Goal: Check status: Check status

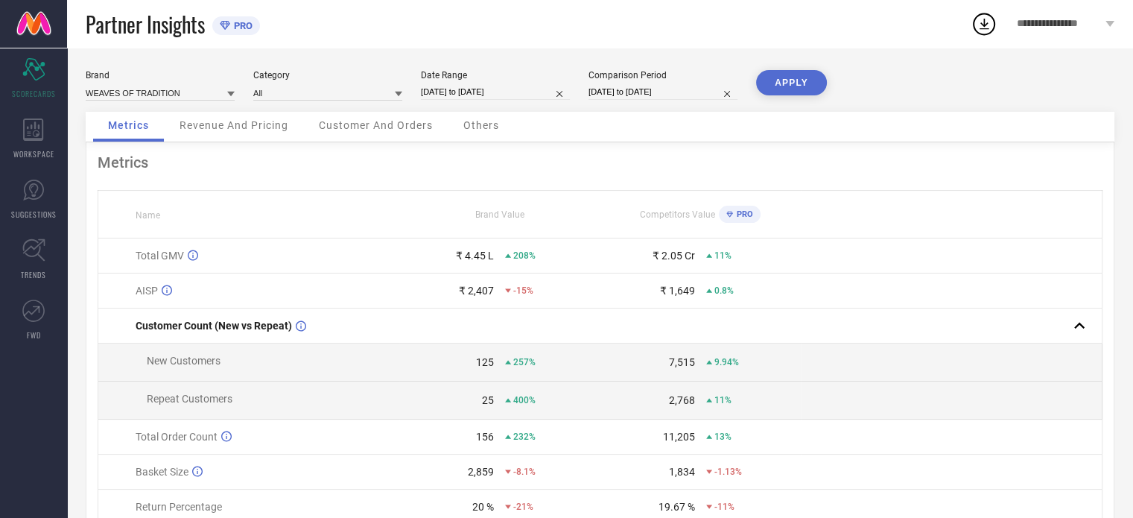
click at [462, 93] on input "[DATE] to [DATE]" at bounding box center [495, 92] width 149 height 16
select select "7"
select select "2025"
select select "8"
select select "2025"
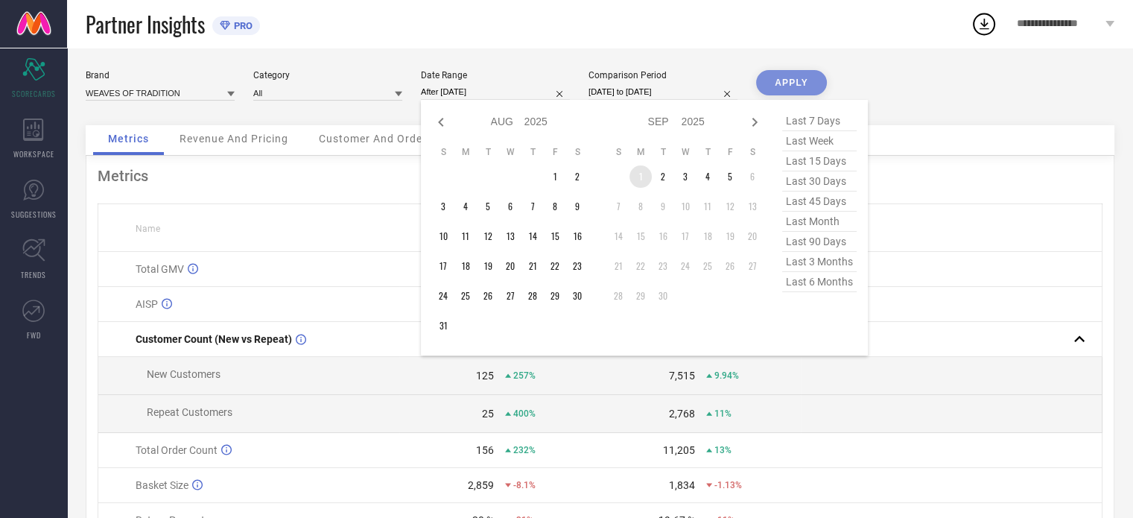
click at [640, 181] on td "1" at bounding box center [641, 176] width 22 height 22
type input "[DATE] to [DATE]"
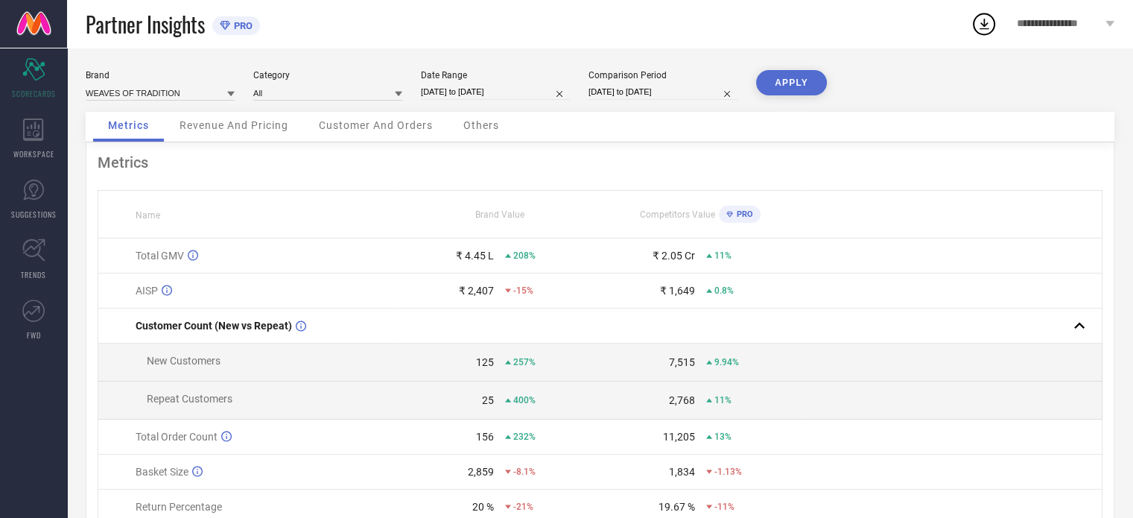
click at [775, 79] on button "APPLY" at bounding box center [791, 82] width 71 height 25
click at [647, 94] on input "[DATE] to [DATE]" at bounding box center [663, 92] width 149 height 16
select select "7"
select select "2024"
select select "8"
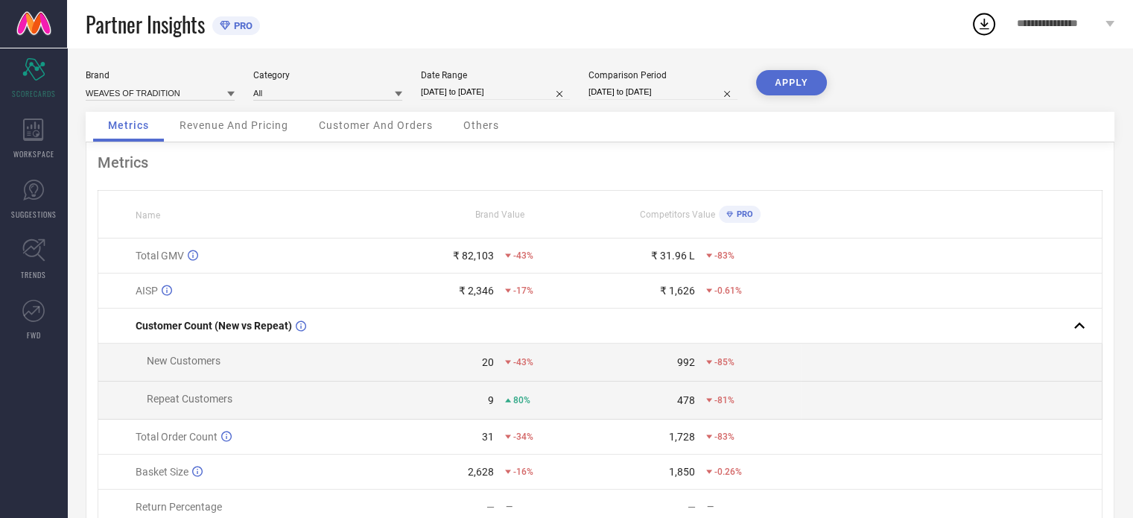
select select "2024"
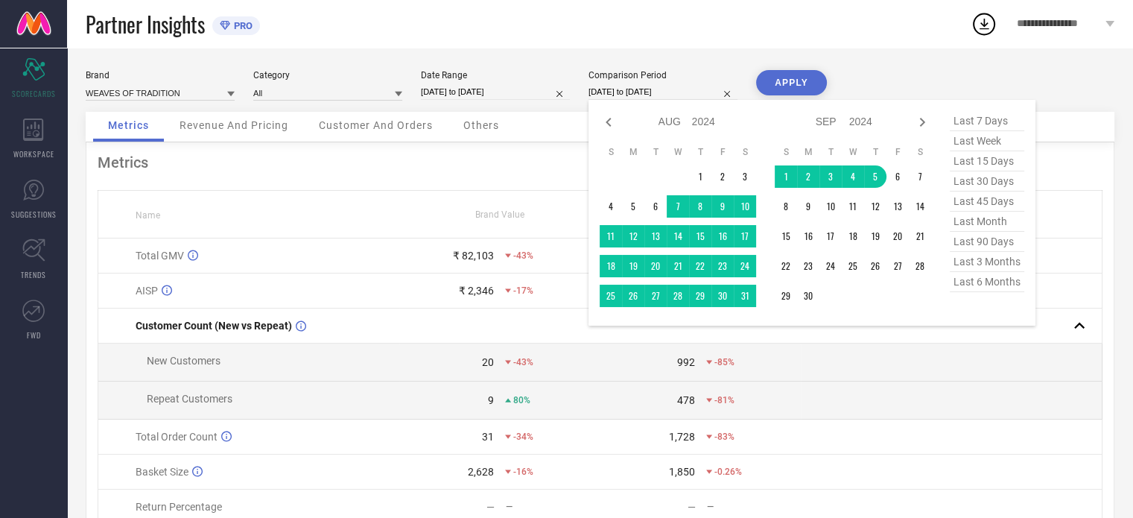
click at [960, 220] on span "last month" at bounding box center [987, 222] width 75 height 20
type input "[DATE] to [DATE]"
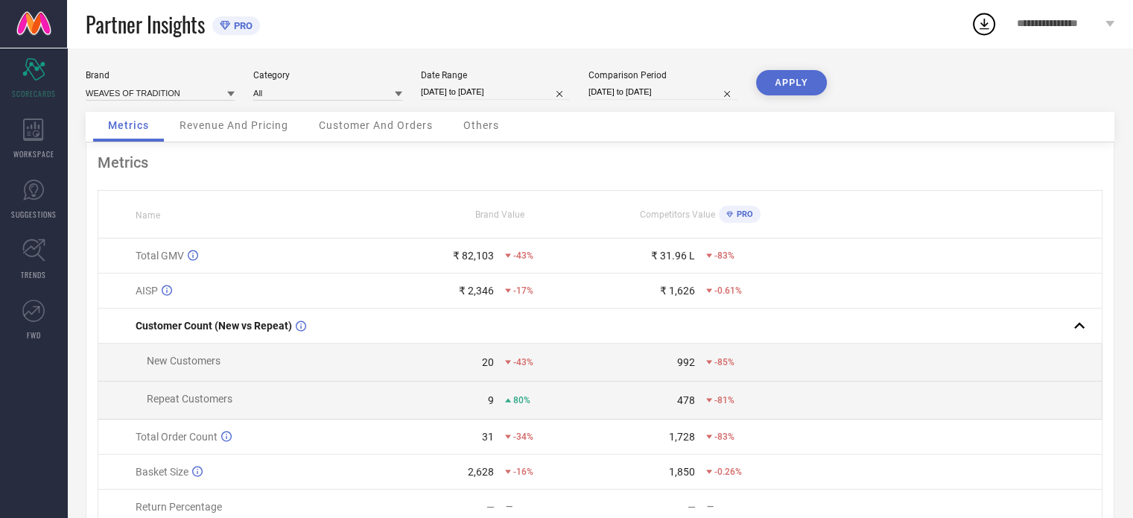
click at [667, 86] on input "[DATE] to [DATE]" at bounding box center [663, 92] width 149 height 16
select select "7"
select select "2025"
select select "8"
select select "2025"
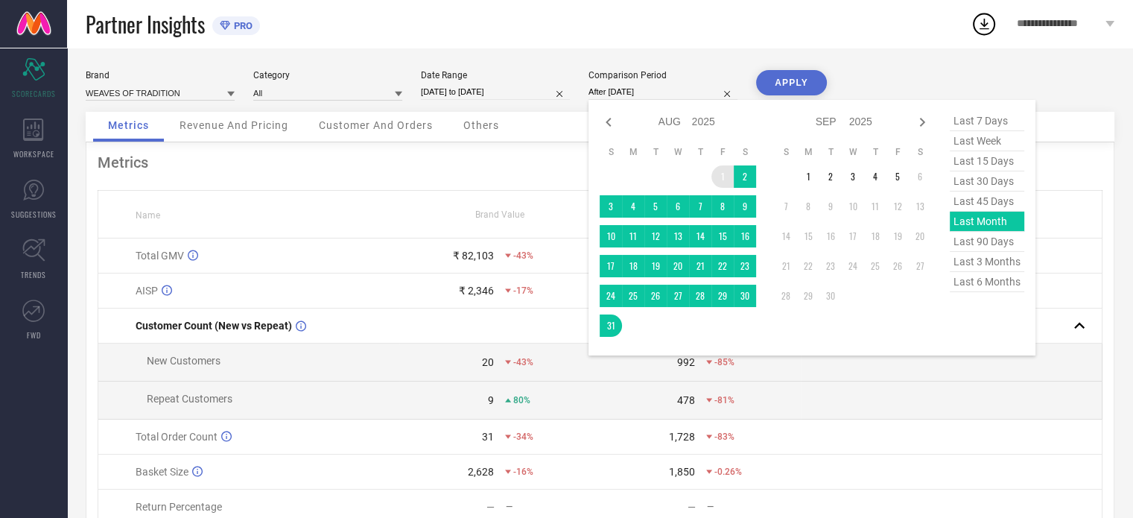
click at [723, 172] on td "1" at bounding box center [722, 176] width 22 height 22
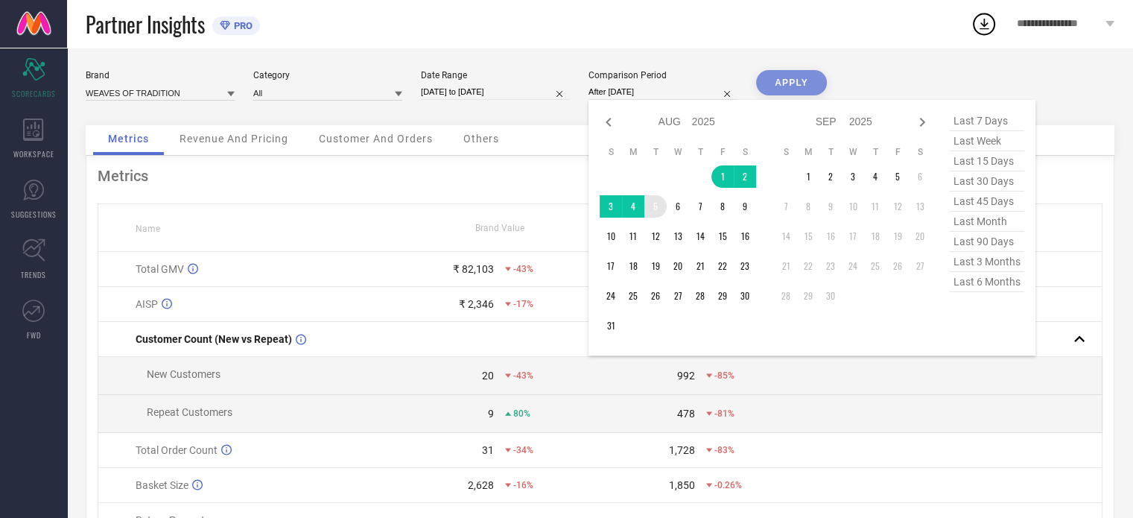
type input "[DATE] to [DATE]"
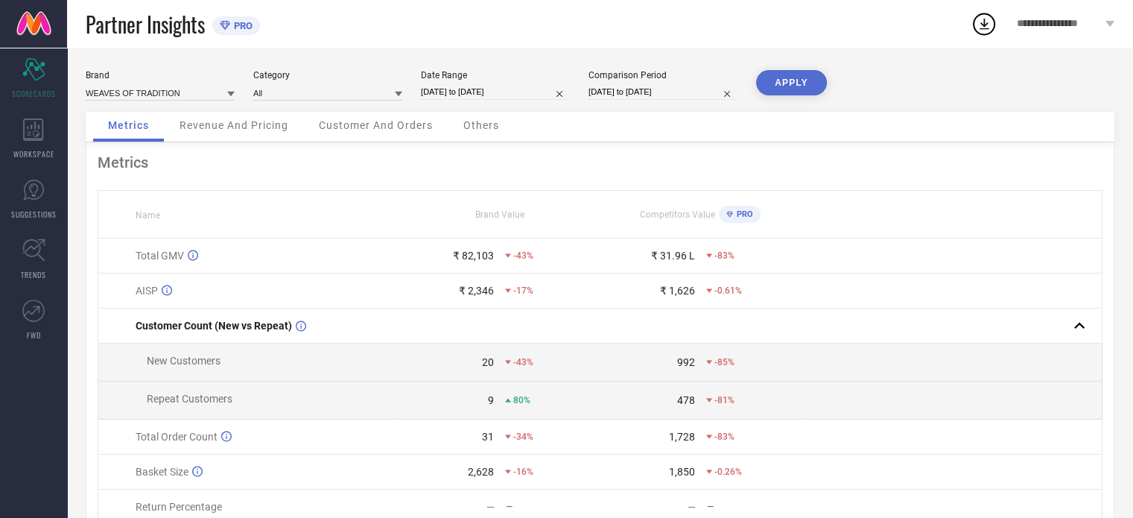
click at [795, 86] on button "APPLY" at bounding box center [791, 82] width 71 height 25
select select "8"
select select "2025"
select select "9"
select select "2025"
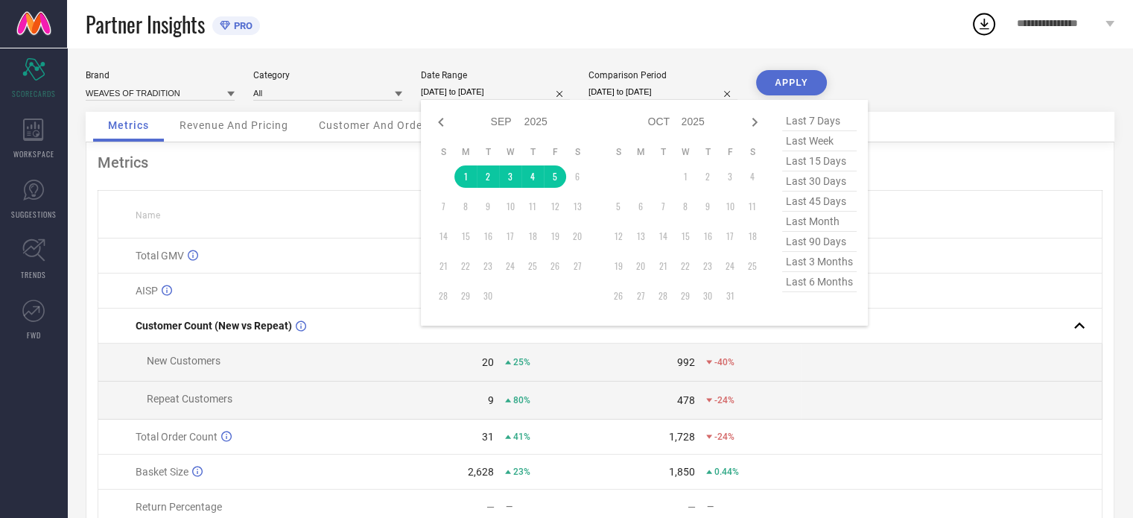
click at [463, 97] on input "[DATE] to [DATE]" at bounding box center [495, 92] width 149 height 16
click at [446, 127] on icon at bounding box center [441, 122] width 18 height 18
select select "7"
select select "2025"
select select "8"
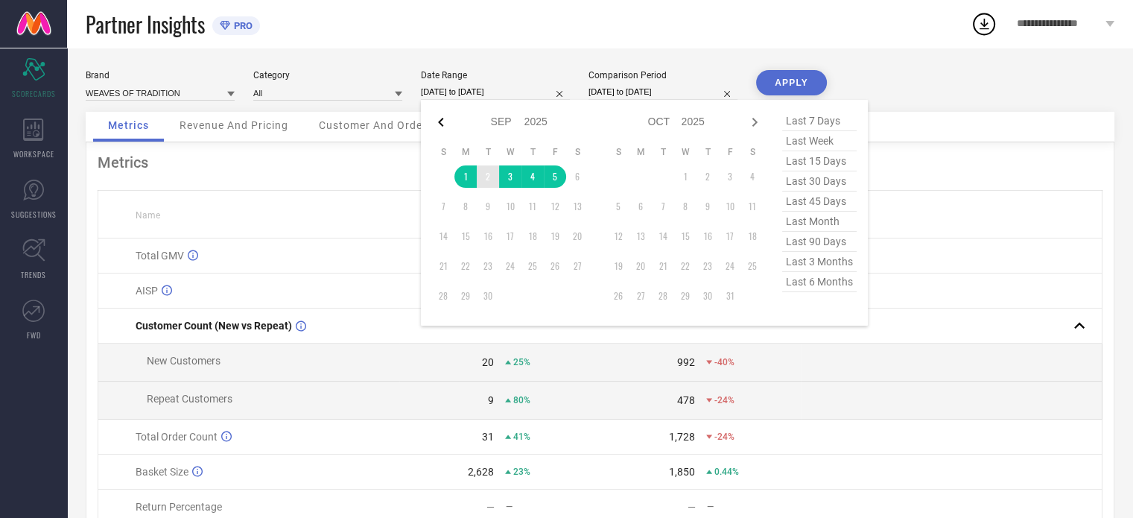
select select "2025"
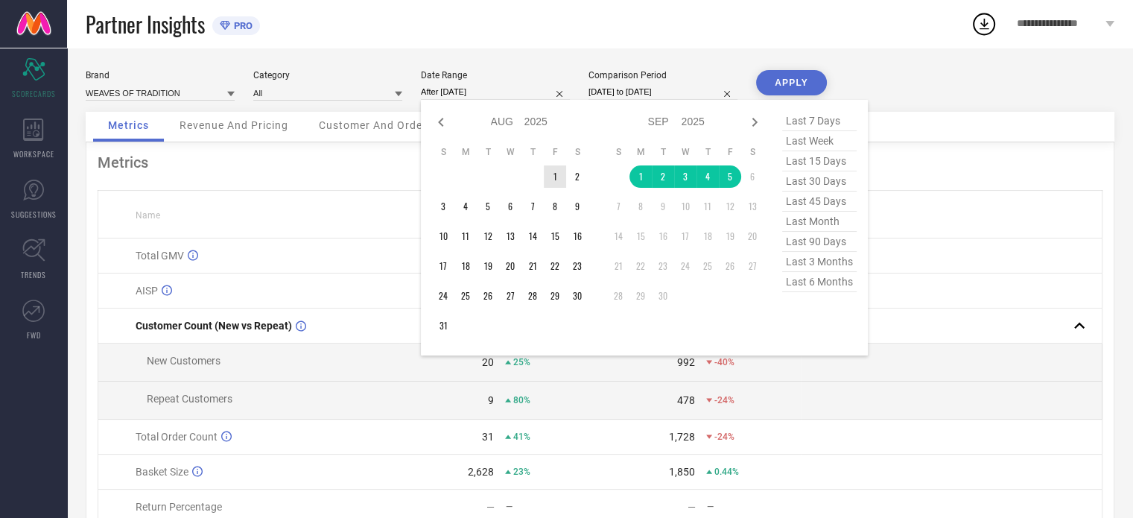
click at [557, 177] on td "1" at bounding box center [555, 176] width 22 height 22
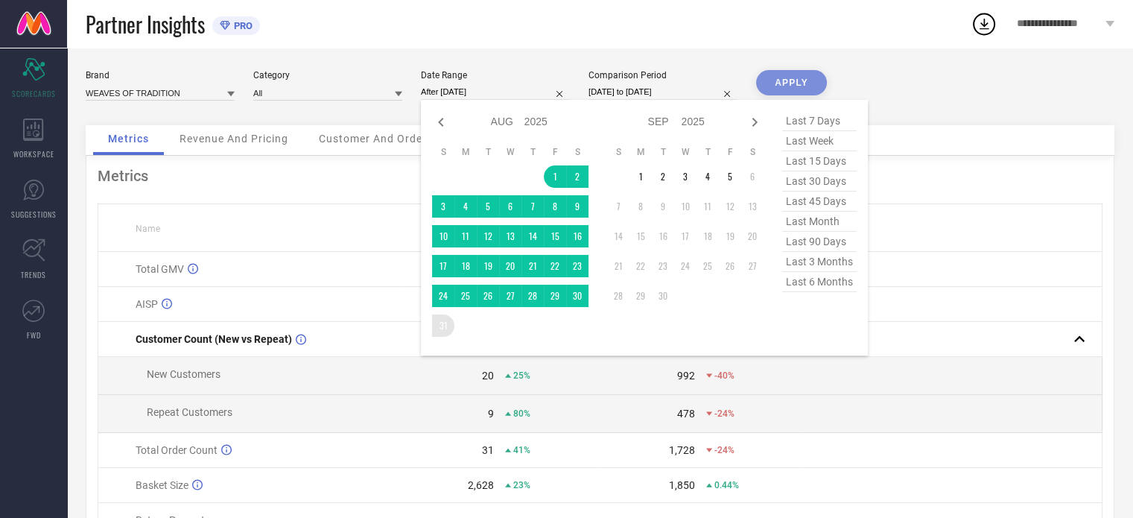
type input "[DATE] to [DATE]"
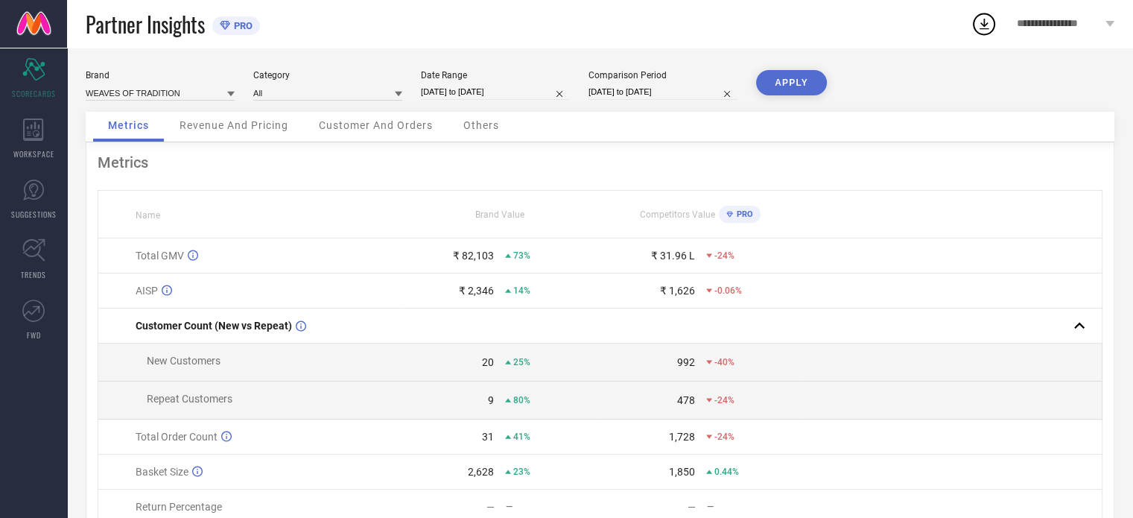
click at [803, 70] on button "APPLY" at bounding box center [791, 82] width 71 height 25
select select "7"
select select "2025"
select select "8"
select select "2025"
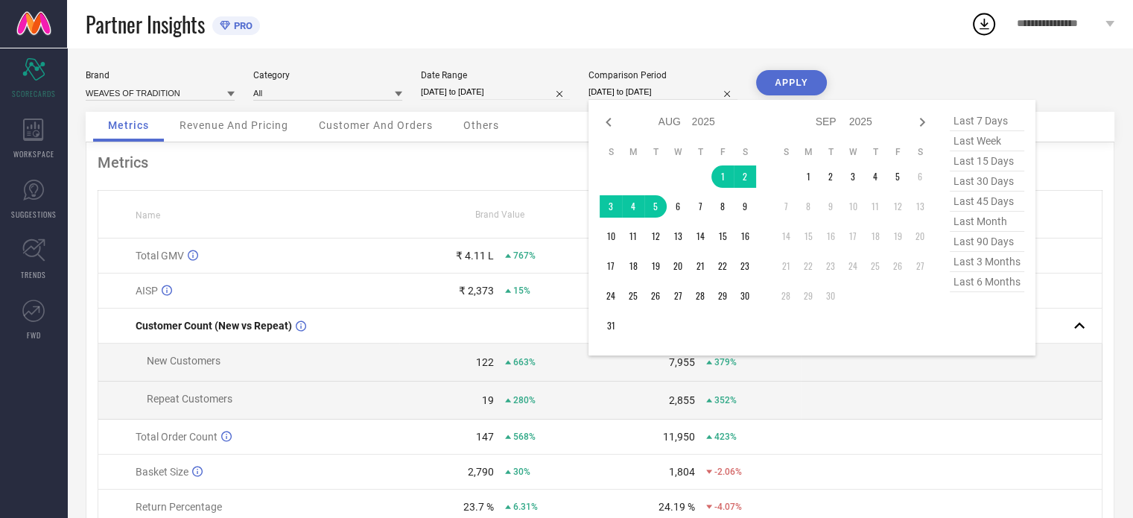
click at [649, 87] on input "[DATE] to [DATE]" at bounding box center [663, 92] width 149 height 16
type input "After [DATE]"
click at [726, 175] on td "1" at bounding box center [722, 176] width 22 height 22
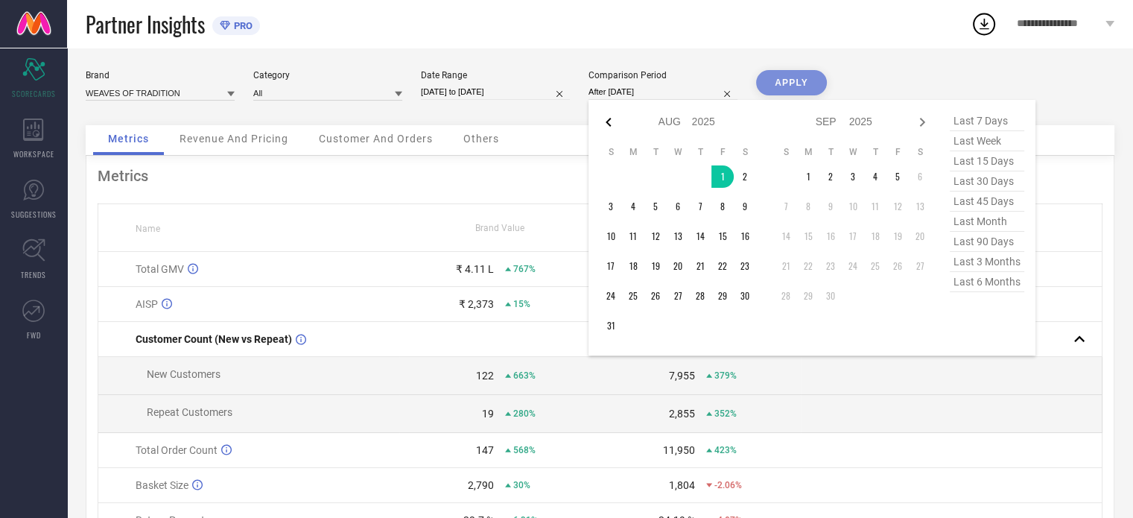
click at [609, 123] on icon at bounding box center [609, 122] width 18 height 18
select select "6"
select select "2025"
select select "7"
select select "2025"
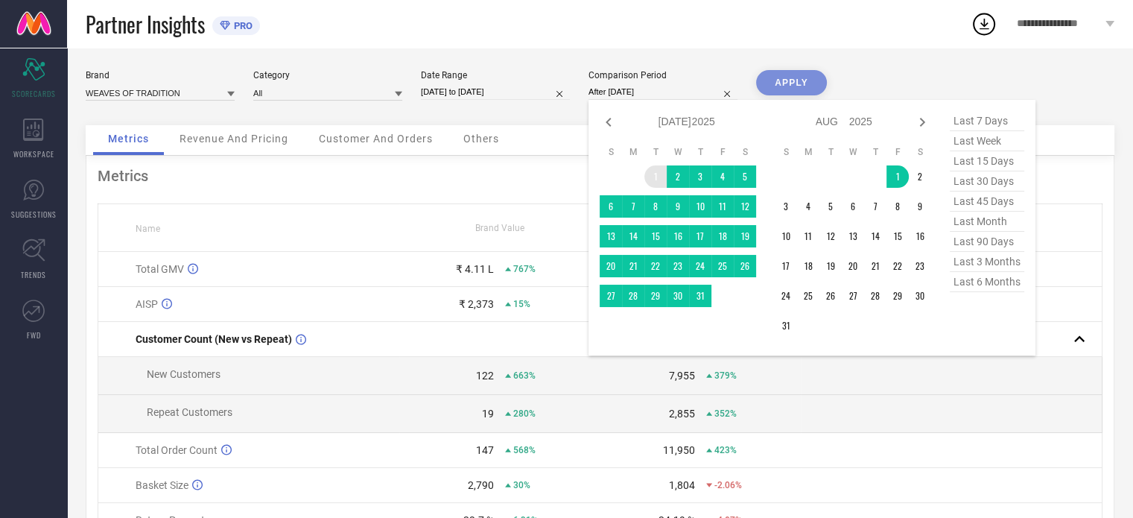
type input "[DATE] to [DATE]"
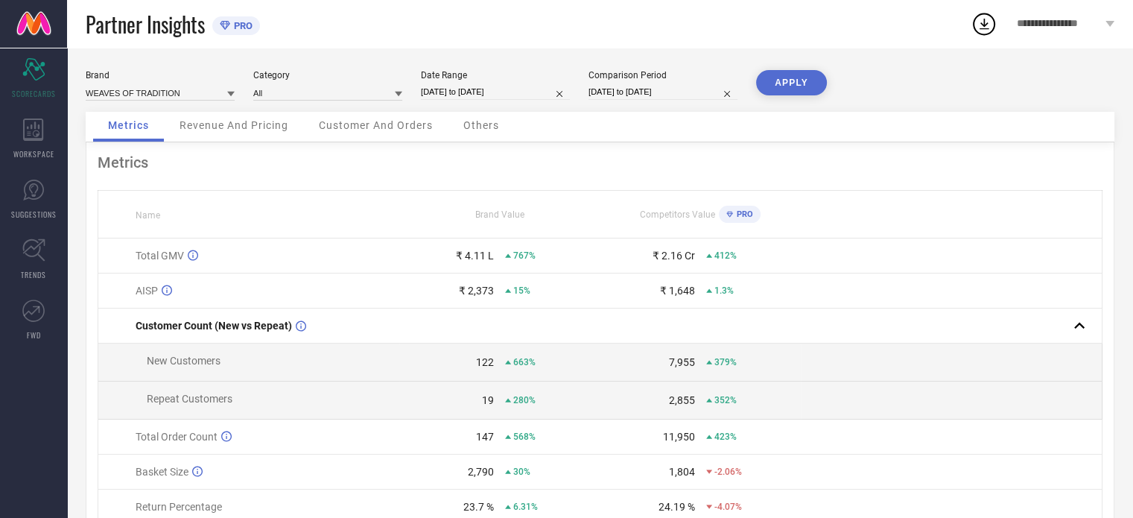
click at [665, 92] on input "[DATE] to [DATE]" at bounding box center [663, 92] width 149 height 16
select select "6"
select select "2025"
select select "7"
select select "2025"
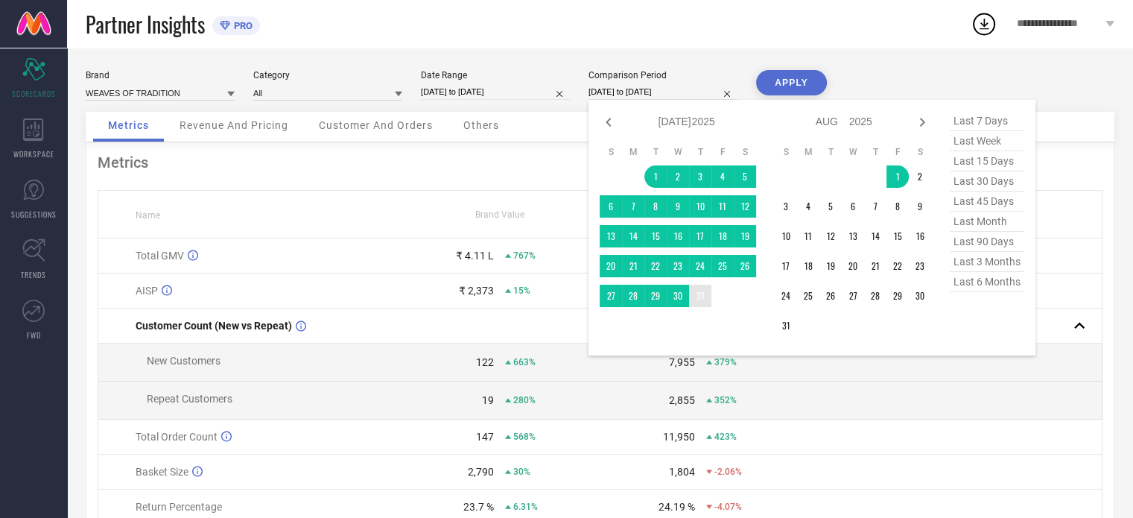
type input "After [DATE]"
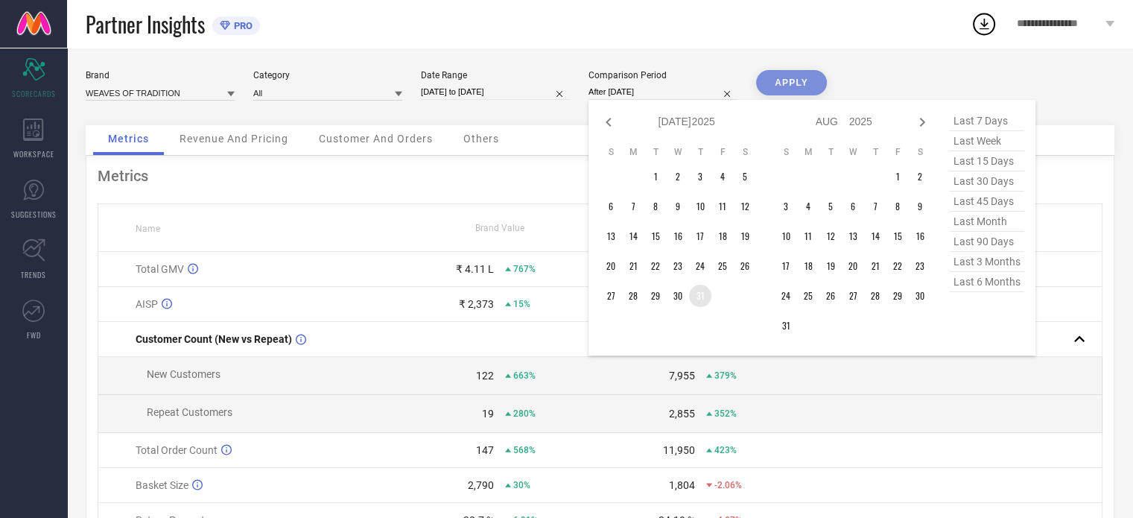
click at [700, 293] on td "31" at bounding box center [700, 296] width 22 height 22
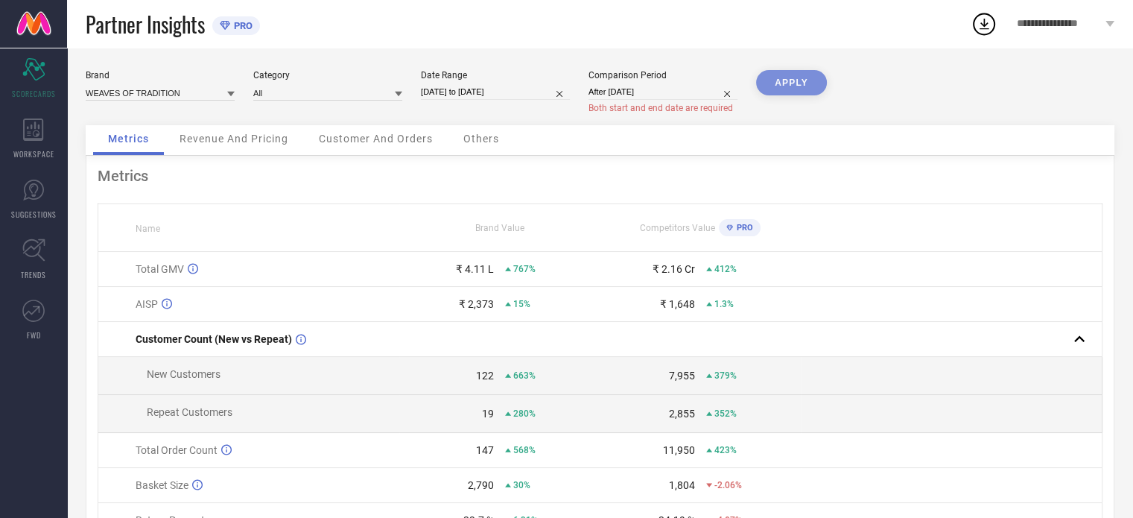
click at [785, 94] on div "APPLY" at bounding box center [791, 97] width 71 height 55
click at [694, 86] on input "After [DATE]" at bounding box center [663, 92] width 149 height 16
select select "6"
select select "2025"
select select "7"
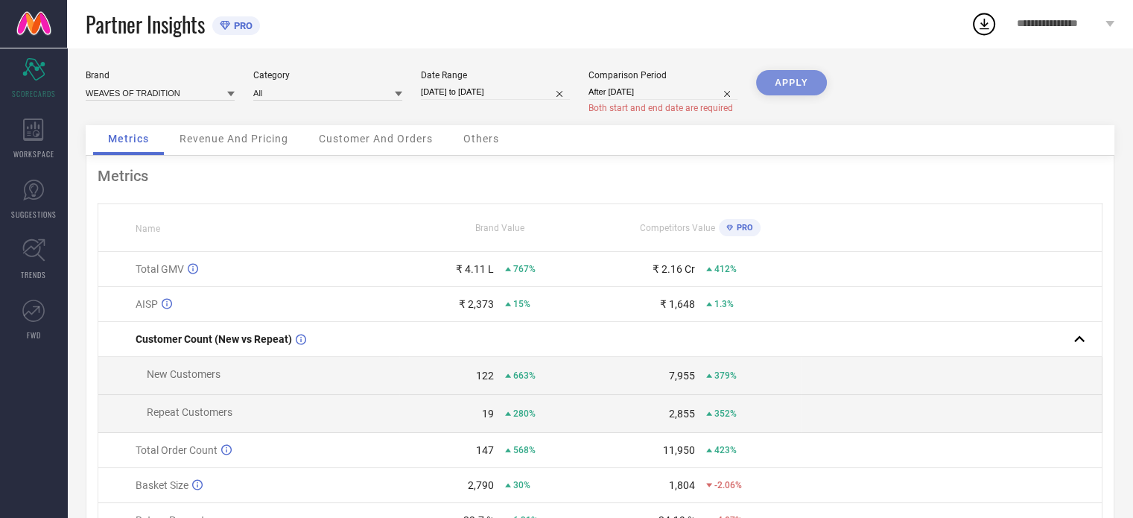
select select "2025"
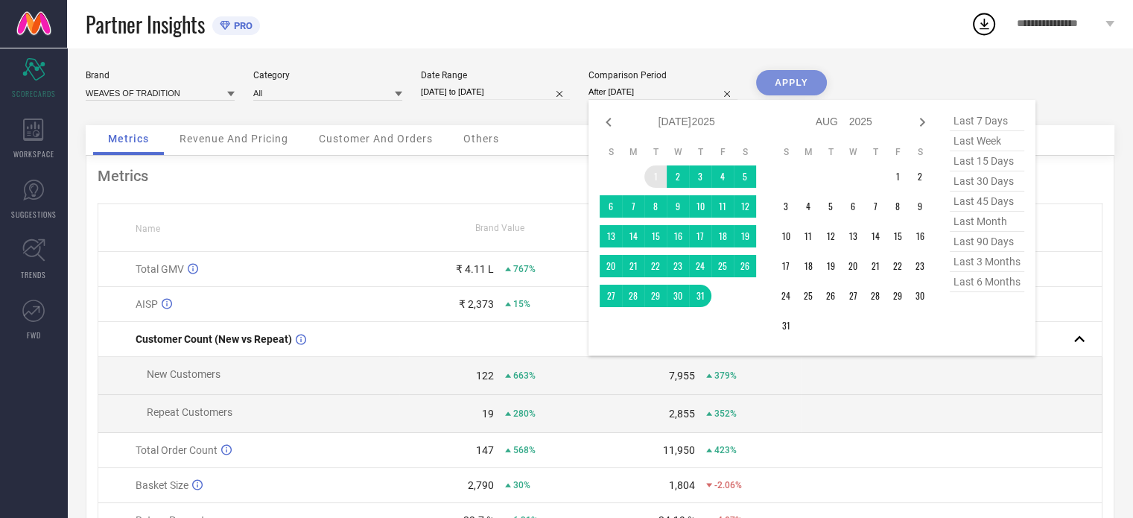
type input "[DATE] to [DATE]"
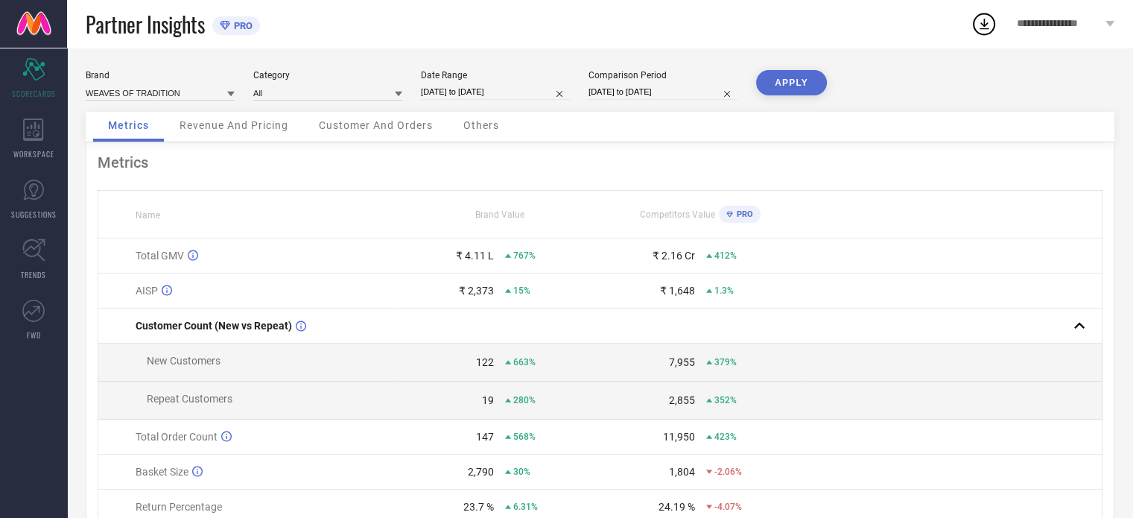
click at [802, 82] on button "APPLY" at bounding box center [791, 82] width 71 height 25
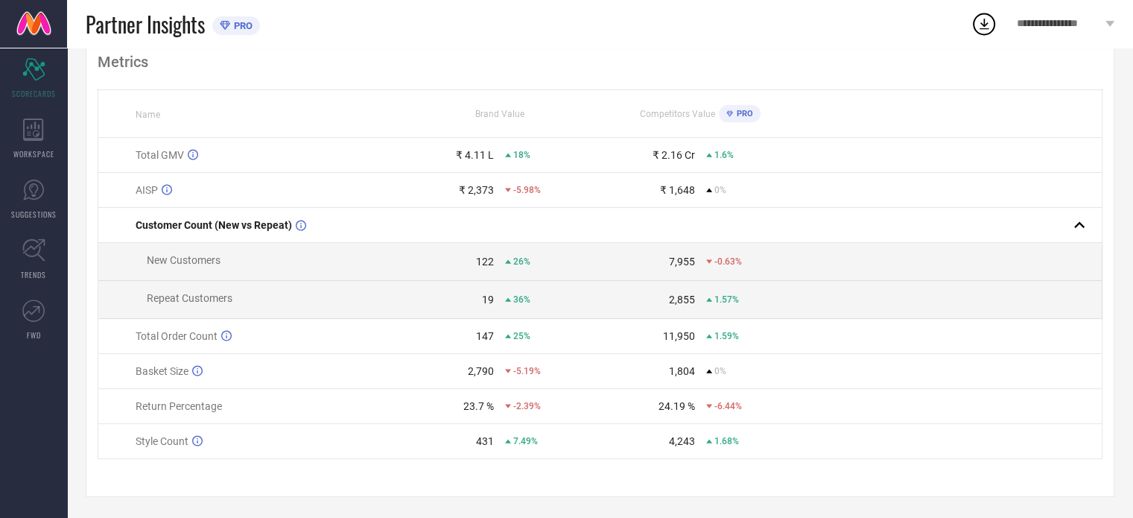
scroll to position [107, 0]
